Goal: Transaction & Acquisition: Book appointment/travel/reservation

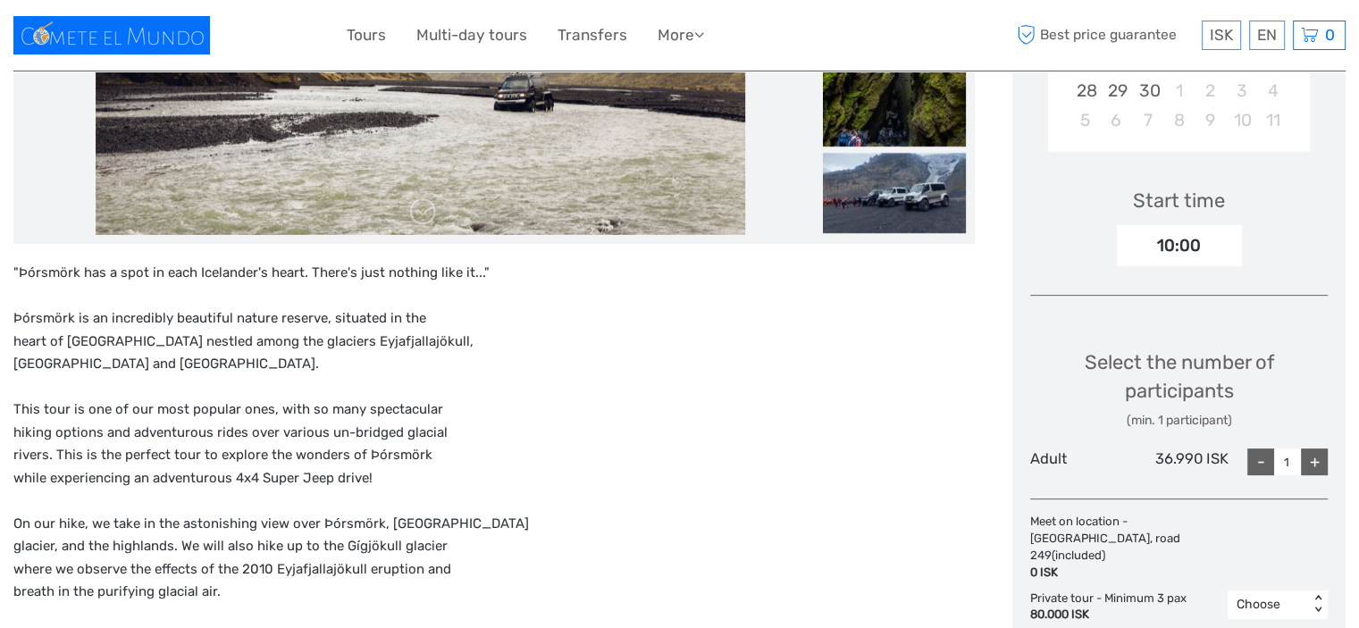
scroll to position [536, 0]
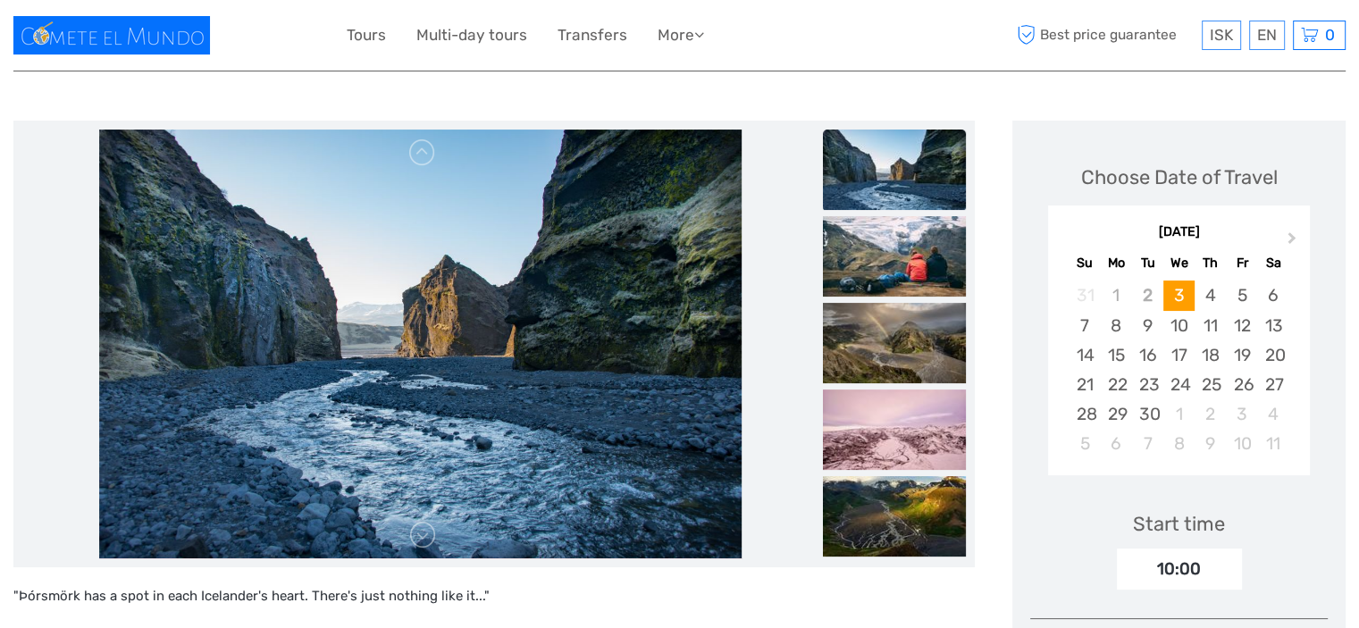
scroll to position [179, 0]
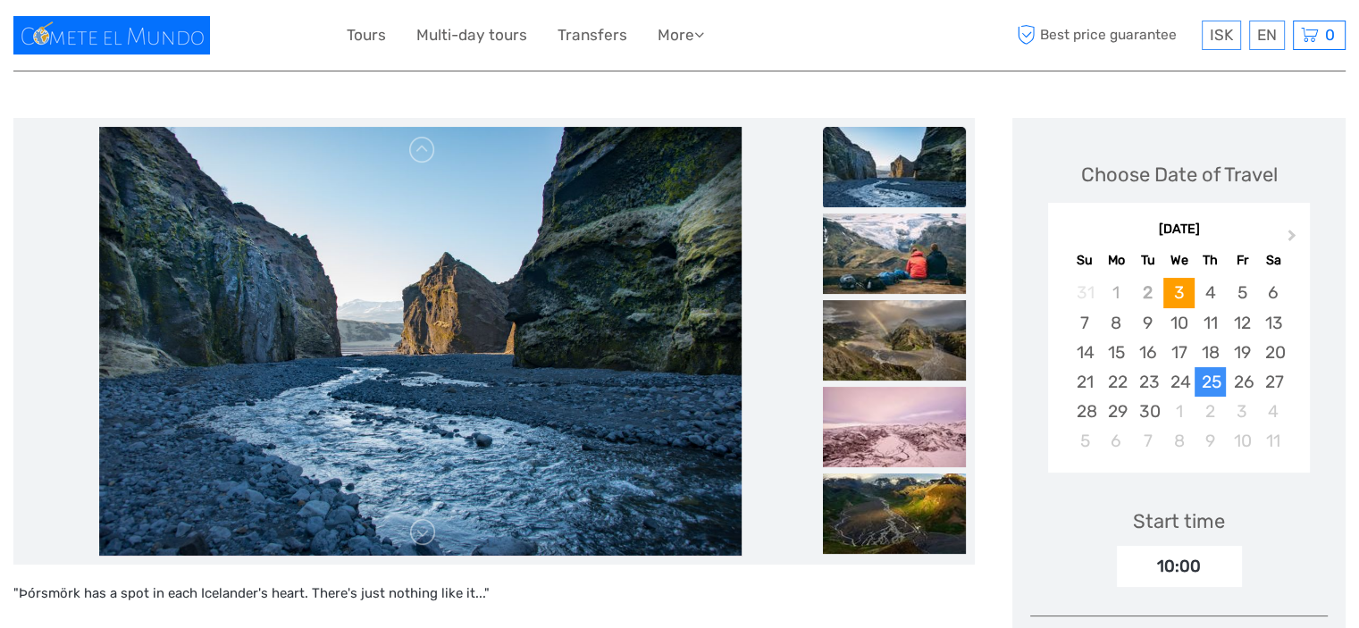
click at [1213, 376] on div "25" at bounding box center [1210, 381] width 31 height 29
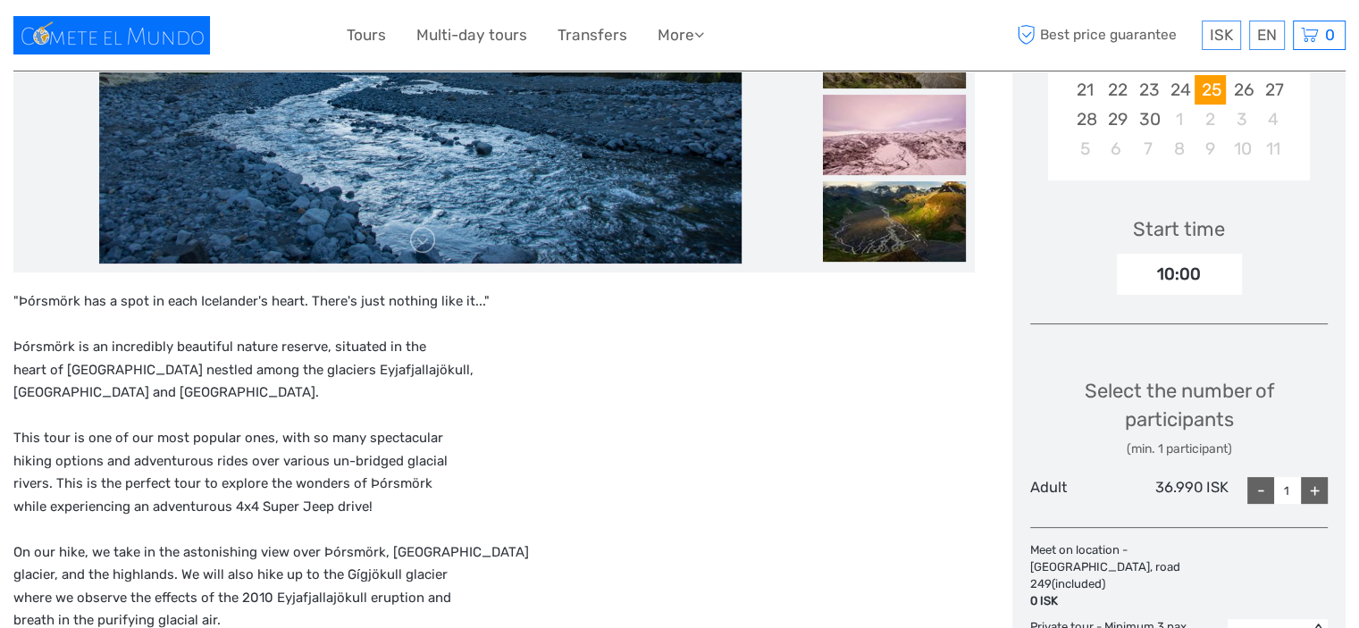
scroll to position [536, 0]
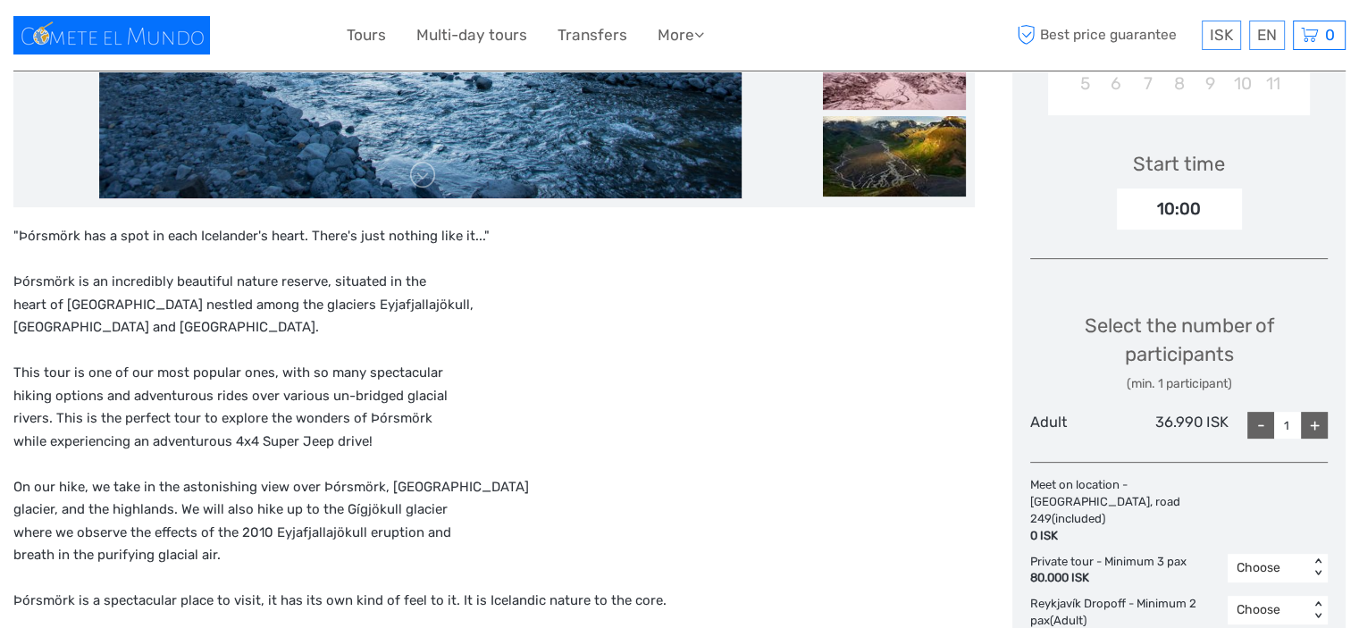
click at [1316, 426] on div "+" at bounding box center [1314, 425] width 27 height 27
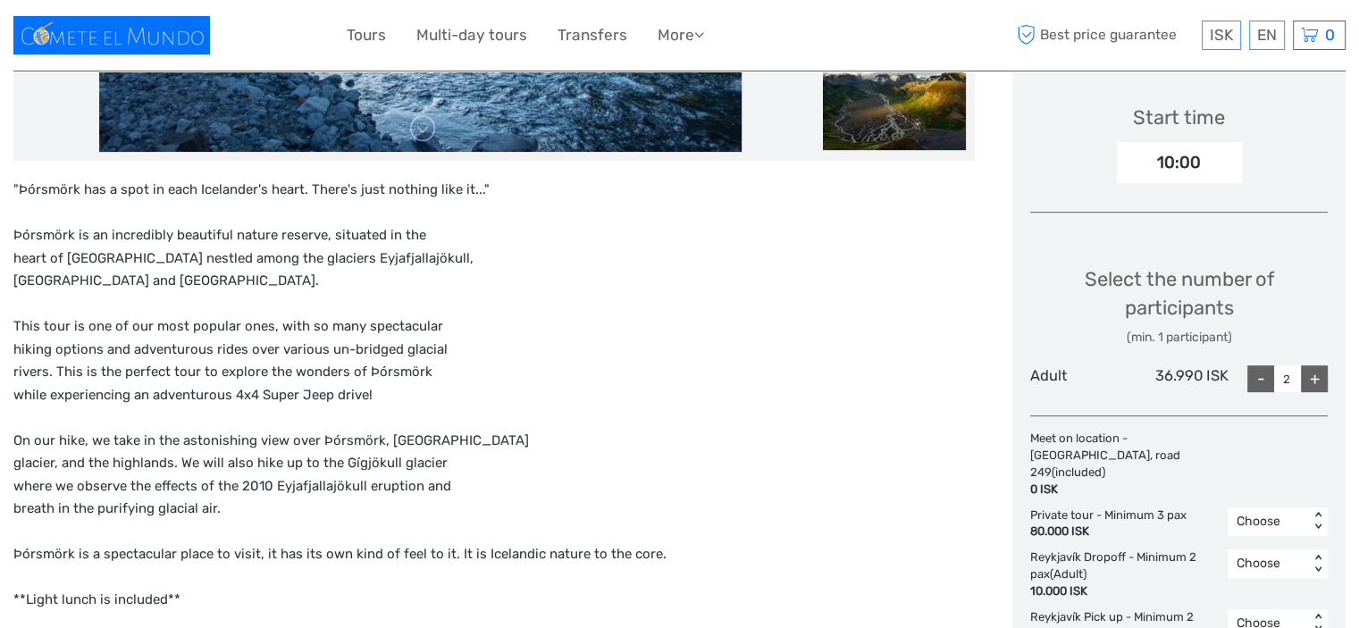
scroll to position [625, 0]
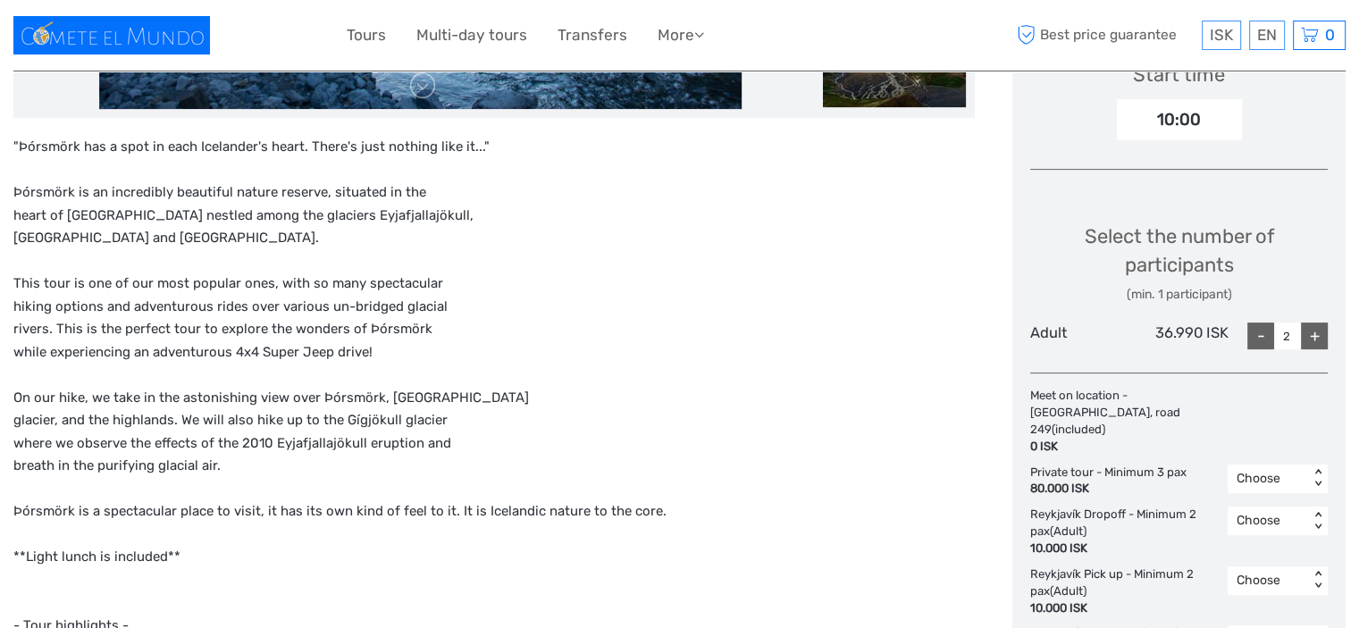
click at [1256, 334] on div "-" at bounding box center [1260, 336] width 27 height 27
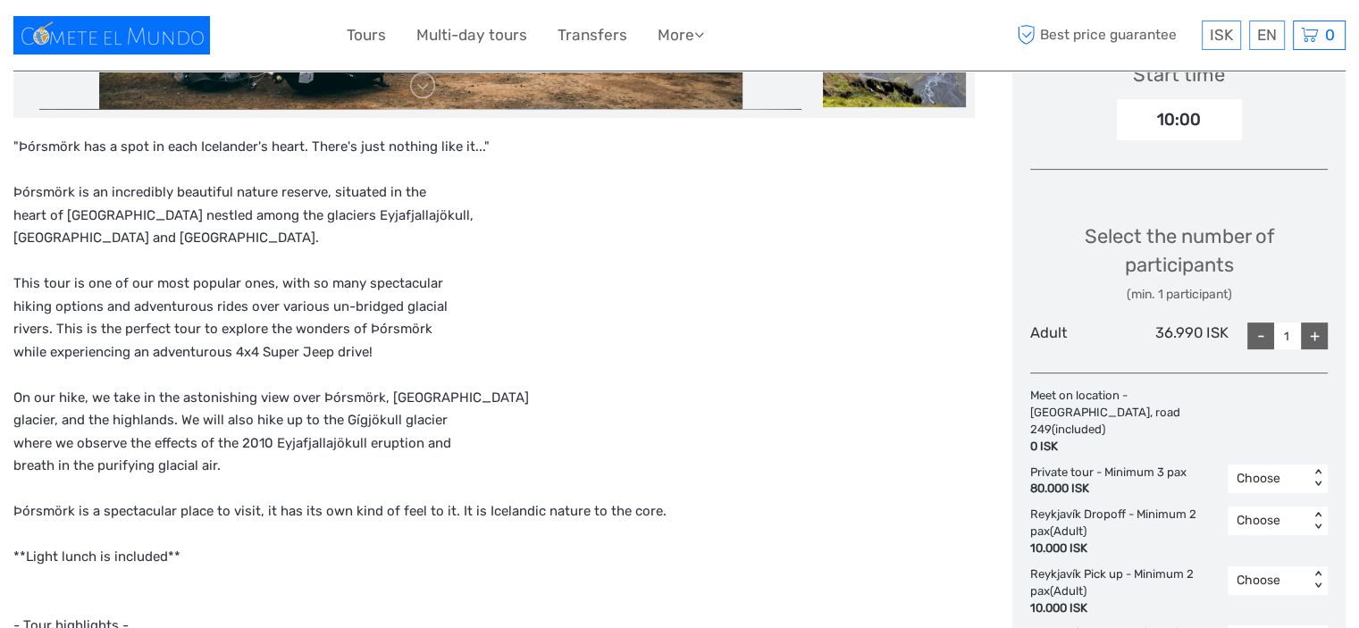
click at [1309, 336] on div "+" at bounding box center [1314, 336] width 27 height 27
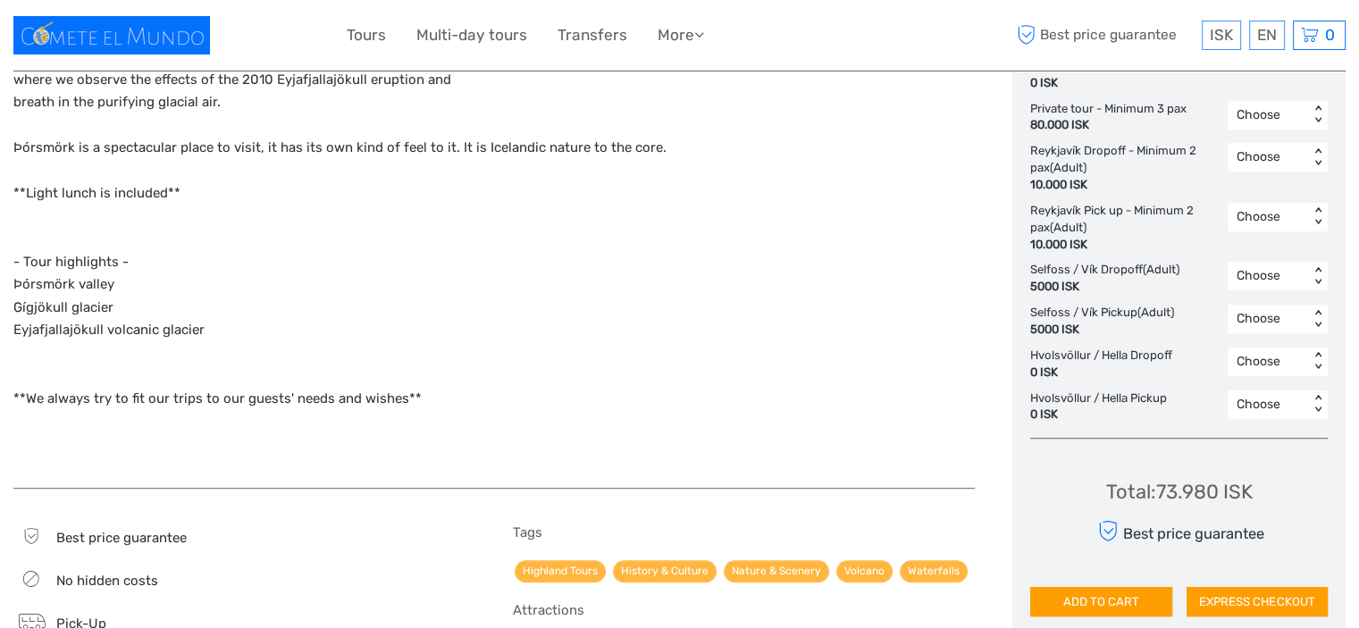
scroll to position [1072, 0]
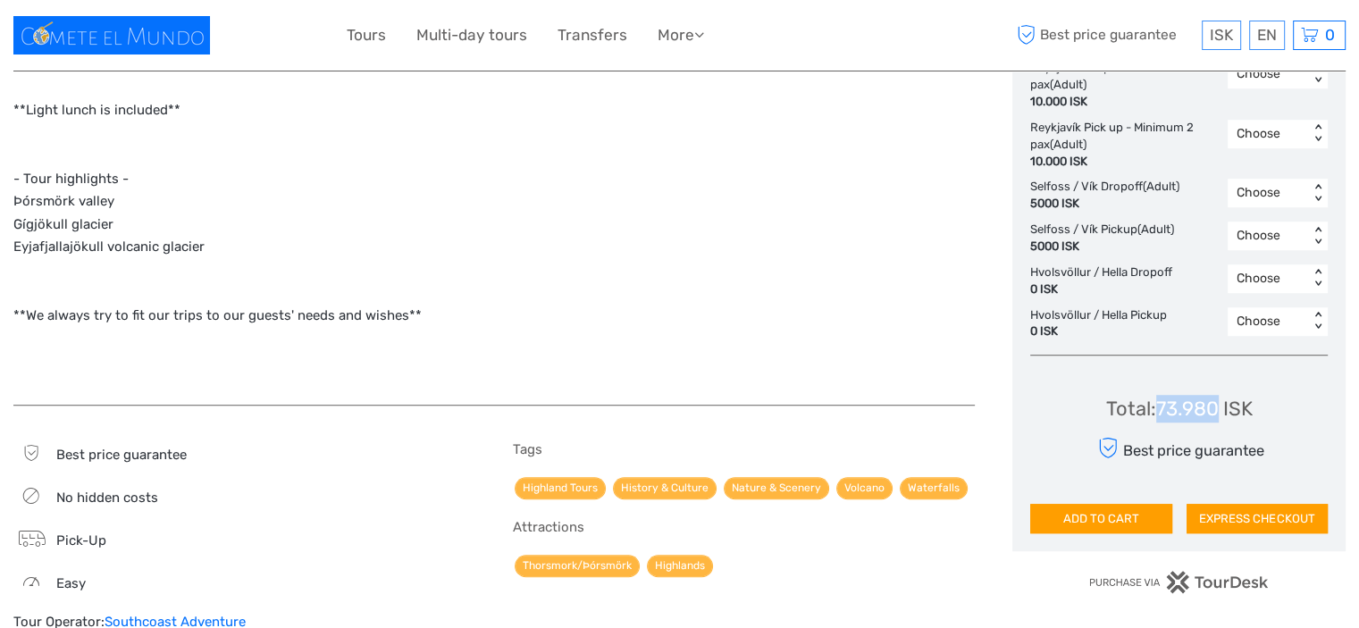
drag, startPoint x: 1158, startPoint y: 380, endPoint x: 1219, endPoint y: 385, distance: 61.0
click at [1219, 395] on div "Total : 73.980 ISK" at bounding box center [1179, 409] width 147 height 28
copy div "73.980"
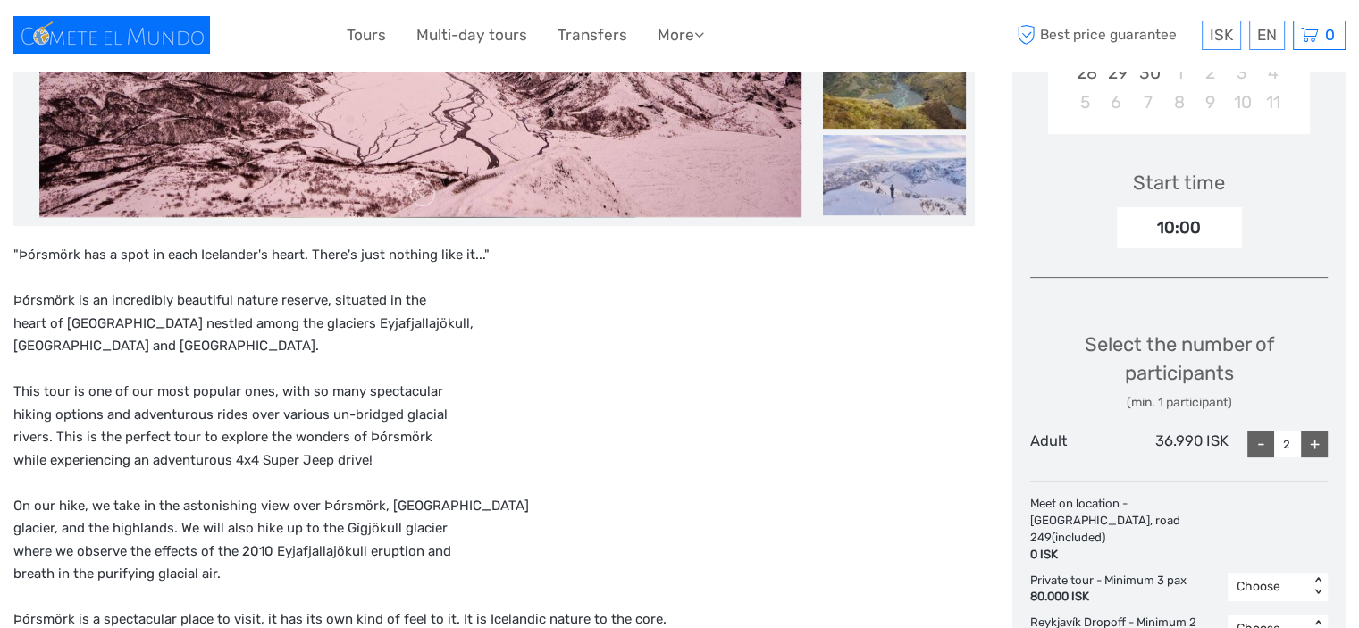
scroll to position [447, 0]
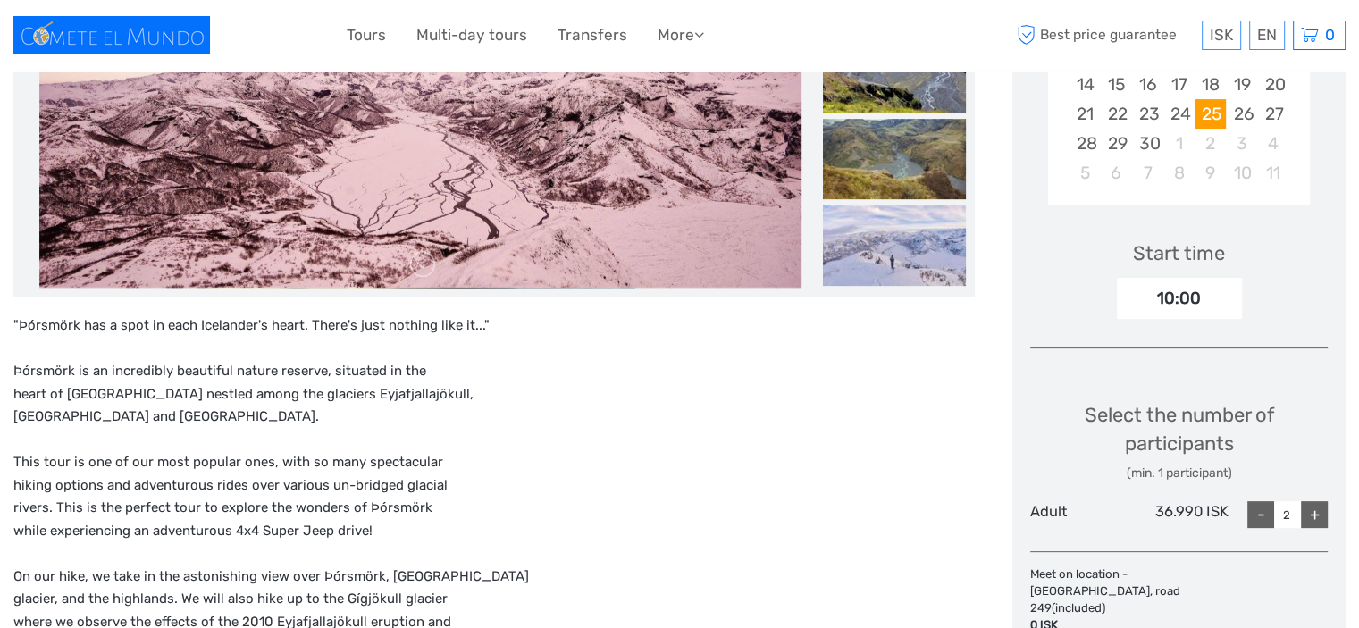
click at [1263, 517] on div "-" at bounding box center [1260, 514] width 27 height 27
type input "1"
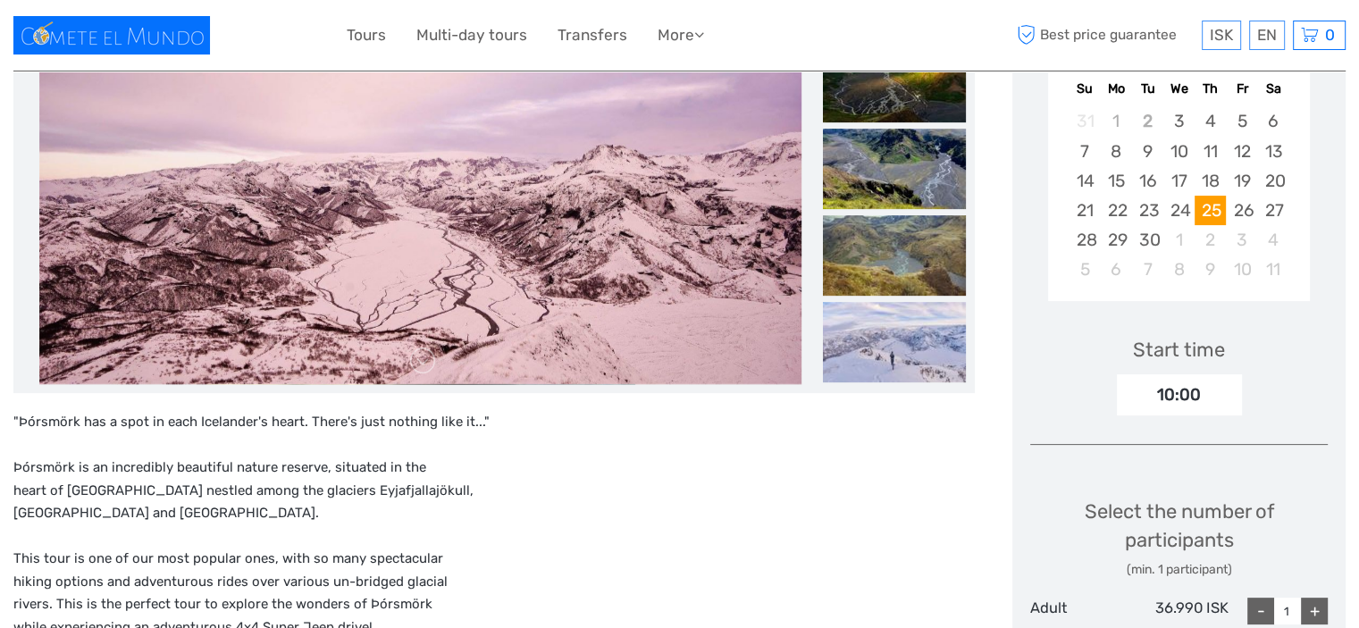
scroll to position [179, 0]
